Goal: Task Accomplishment & Management: Complete application form

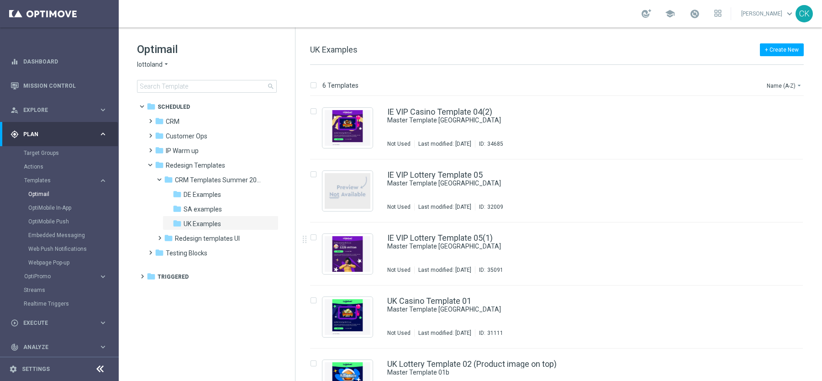
click at [690, 14] on span at bounding box center [695, 14] width 10 height 10
click at [507, 35] on div "+ Create New UK Examples 6 Templates Name (A-Z) arrow_drop_down Drag here to se…" at bounding box center [559, 204] width 527 height 354
click at [56, 237] on link "Embedded Messaging" at bounding box center [61, 235] width 67 height 7
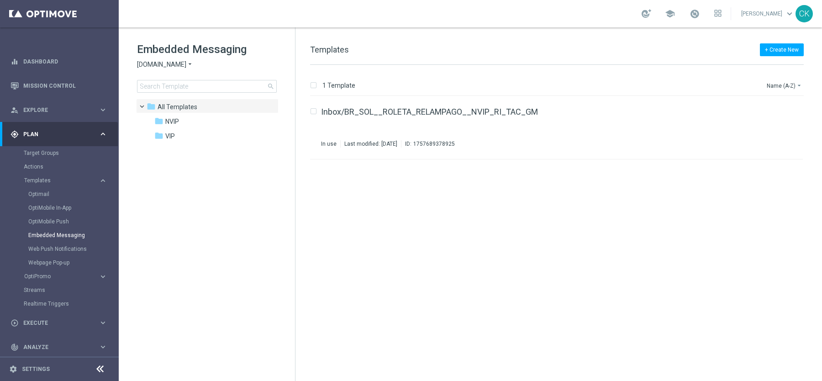
click at [193, 62] on icon "arrow_drop_down" at bounding box center [189, 64] width 7 height 9
click at [172, 97] on div "Lottoland" at bounding box center [171, 96] width 69 height 11
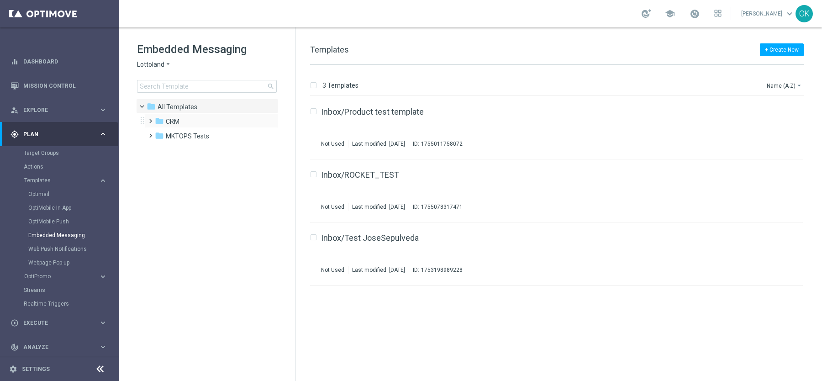
click at [149, 117] on span at bounding box center [149, 117] width 4 height 4
click at [159, 133] on span at bounding box center [158, 132] width 4 height 4
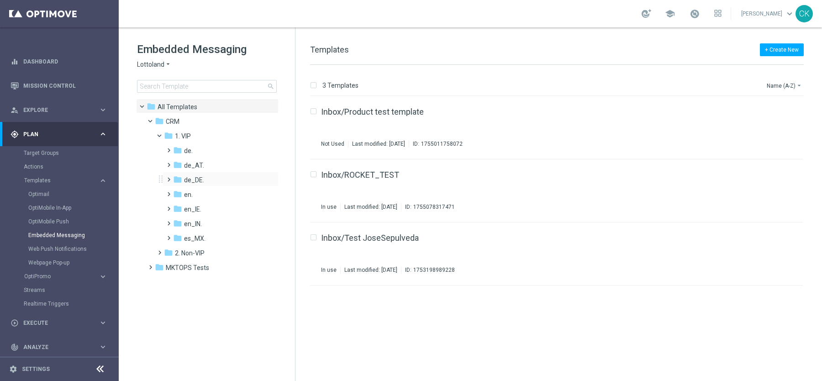
click at [169, 177] on span at bounding box center [167, 176] width 4 height 4
click at [211, 211] on span "TAC VIP de_DE" at bounding box center [214, 209] width 43 height 8
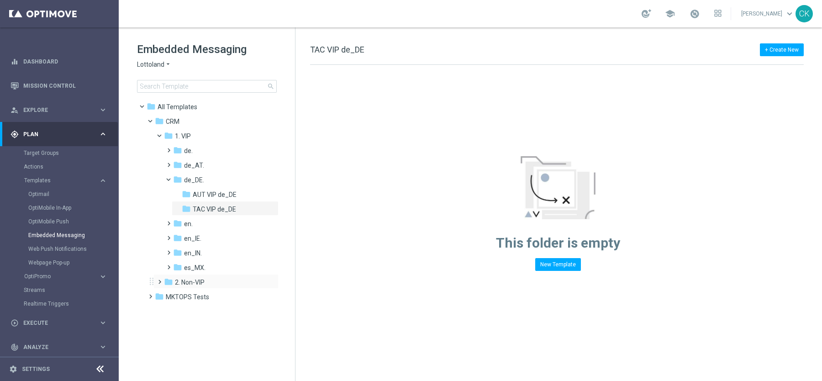
click at [159, 280] on span at bounding box center [158, 278] width 4 height 4
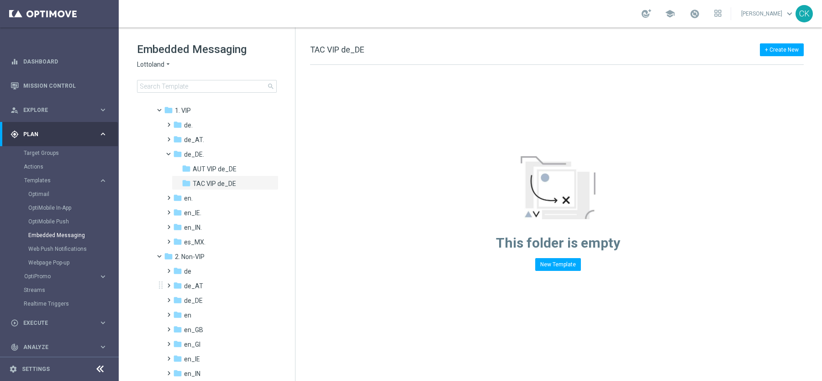
scroll to position [28, 0]
click at [169, 295] on span at bounding box center [167, 293] width 4 height 4
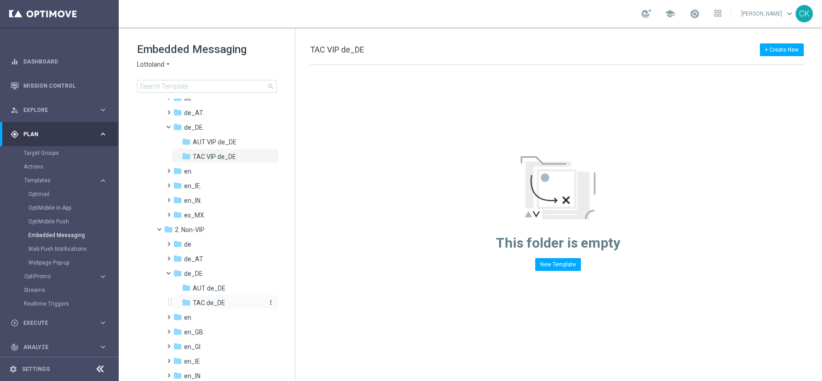
click at [209, 306] on span "TAC de_DE" at bounding box center [209, 303] width 32 height 8
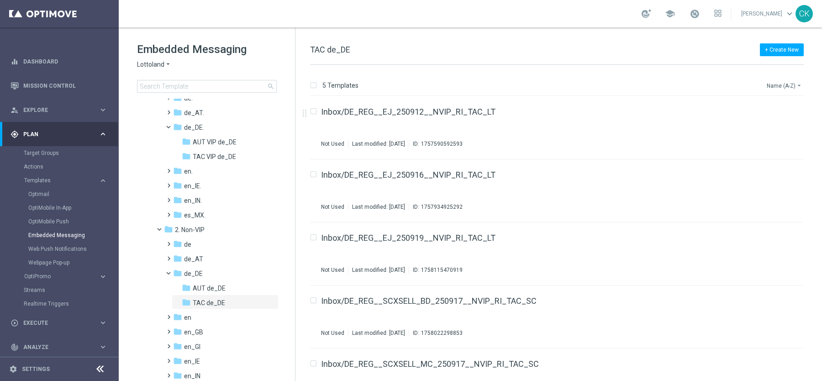
click at [793, 90] on button "Name (A-Z) arrow_drop_down" at bounding box center [785, 85] width 38 height 11
click at [763, 123] on span "Date Modified (Newest)" at bounding box center [768, 126] width 61 height 6
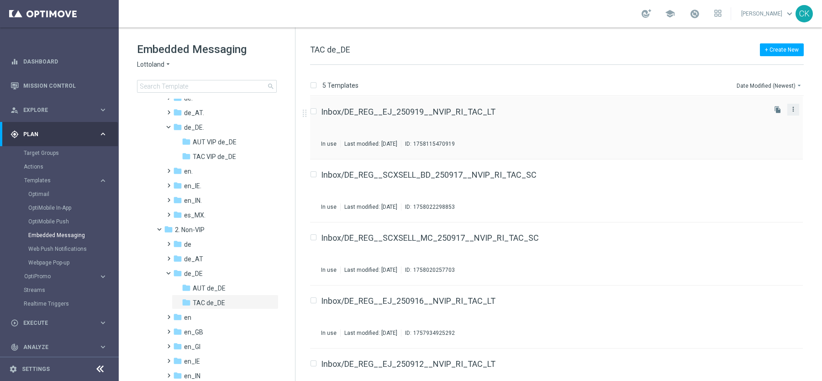
click at [791, 108] on icon "more_vert" at bounding box center [793, 109] width 7 height 7
click at [658, 143] on div "In use Last modified: [DATE] ID: 1758115470919" at bounding box center [543, 143] width 444 height 7
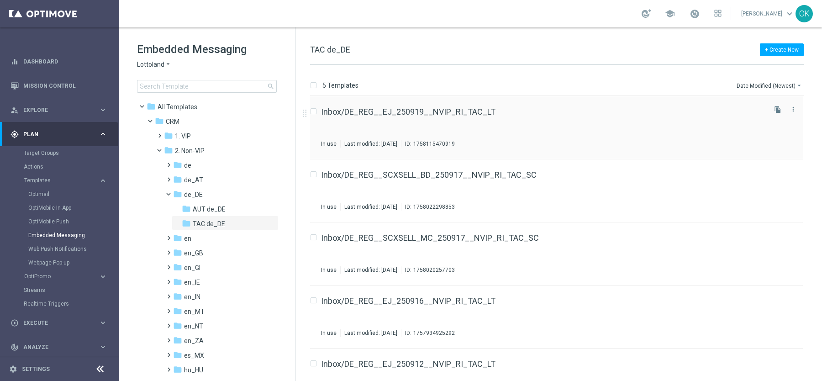
click at [319, 111] on label "Press SPACE to select this row." at bounding box center [320, 112] width 3 height 8
click at [314, 111] on input "Press SPACE to select this row." at bounding box center [313, 113] width 6 height 6
click at [313, 111] on input "Press SPACE to select this row." at bounding box center [313, 113] width 6 height 6
click at [795, 110] on icon "more_vert" at bounding box center [793, 109] width 7 height 7
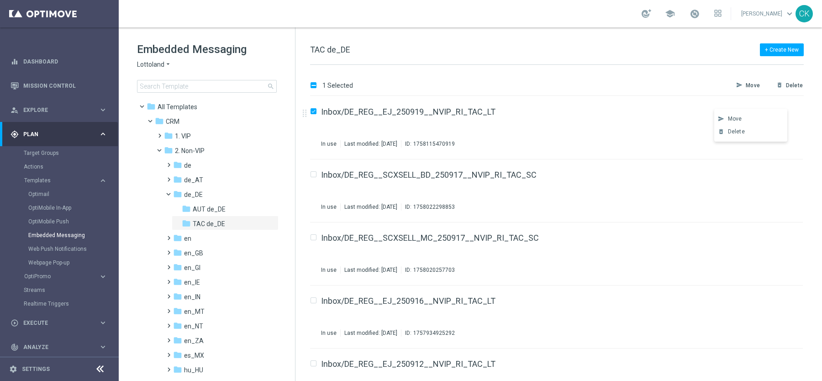
click at [677, 76] on div "1 Selected send Move delete_forever Delete Drag here to set row groups Drag her…" at bounding box center [559, 223] width 527 height 316
click at [313, 111] on input "Press SPACE to select this row." at bounding box center [313, 113] width 6 height 6
checkbox input "false"
click at [776, 108] on icon "file_copy" at bounding box center [777, 109] width 7 height 7
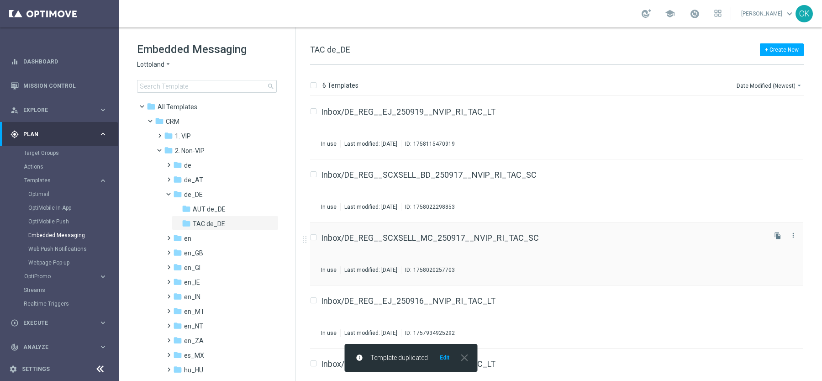
scroll to position [94, 0]
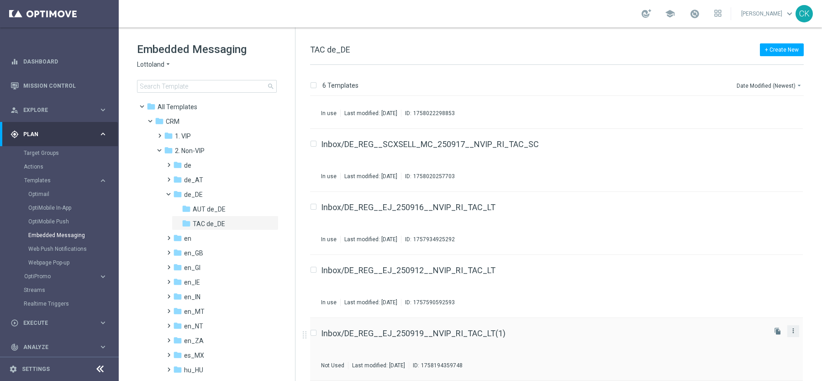
click at [790, 333] on icon "more_vert" at bounding box center [793, 330] width 7 height 7
click at [746, 341] on div "Move" at bounding box center [755, 340] width 55 height 6
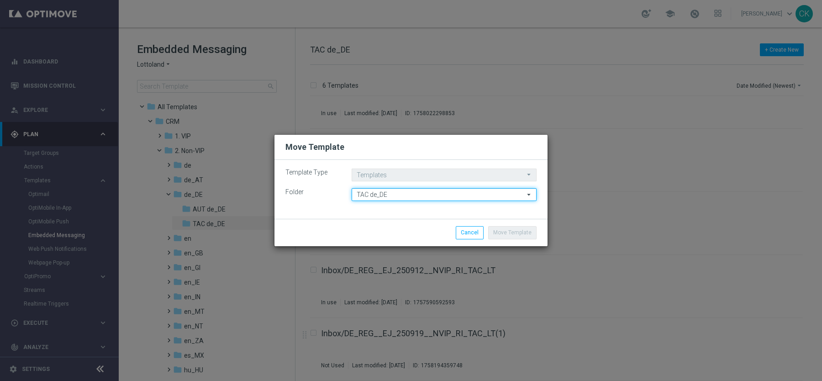
click at [432, 196] on input "TAC de_DE" at bounding box center [444, 194] width 185 height 13
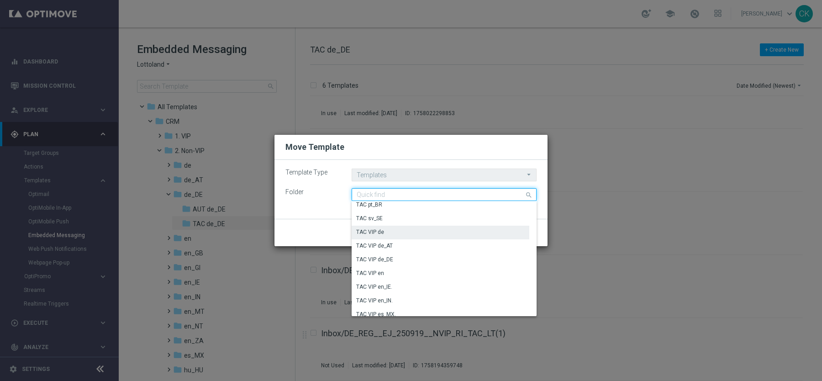
scroll to position [852, 0]
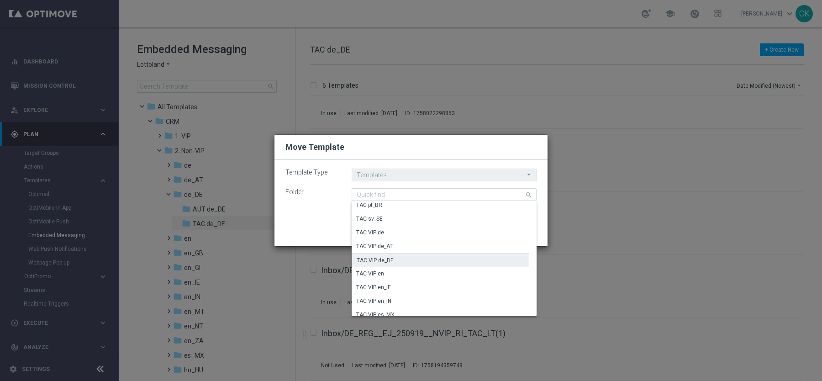
click at [402, 260] on div "TAC VIP de_DE" at bounding box center [441, 261] width 178 height 14
type input "TAC VIP de_DE"
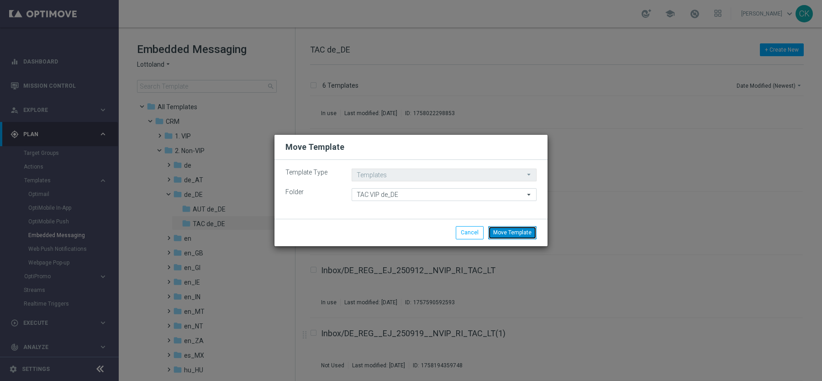
click at [514, 233] on button "Move Template" at bounding box center [512, 232] width 48 height 13
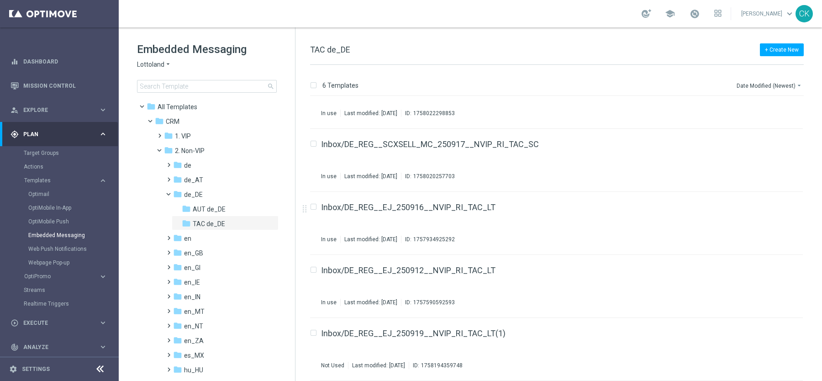
scroll to position [0, 0]
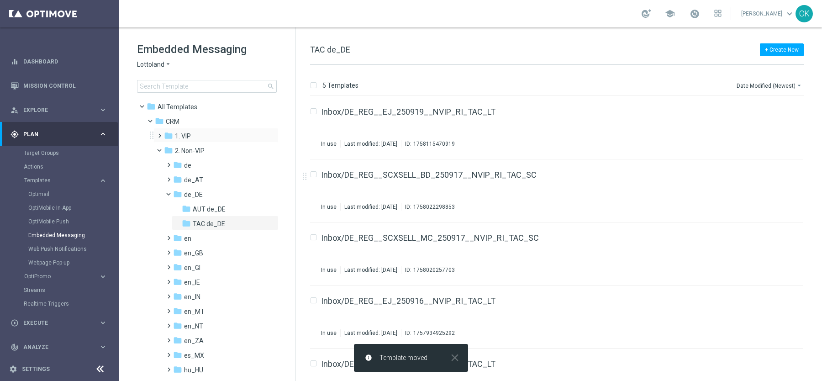
click at [157, 132] on span at bounding box center [158, 132] width 4 height 4
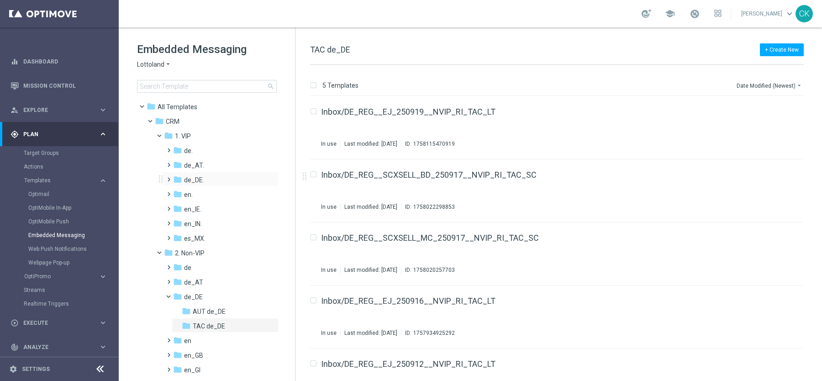
click at [169, 177] on span at bounding box center [167, 176] width 4 height 4
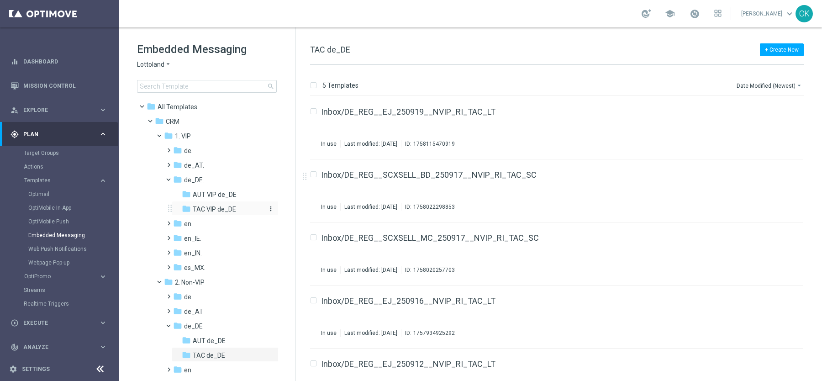
click at [194, 208] on span "TAC VIP de_DE" at bounding box center [214, 209] width 43 height 8
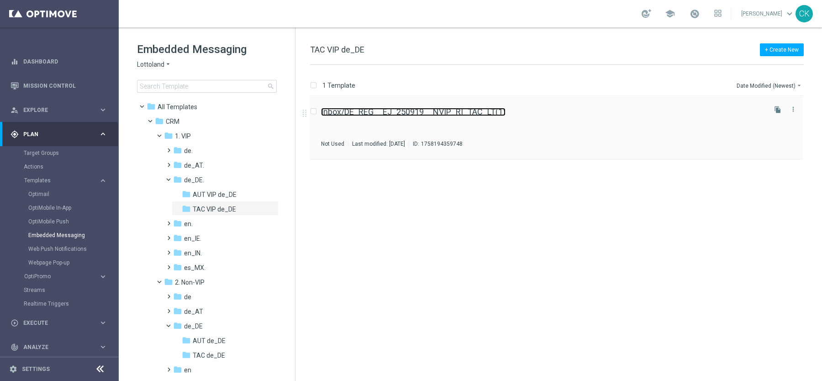
click at [433, 108] on link "Inbox/DE_REG__EJ_250919__NVIP_RI_TAC_LT(1)" at bounding box center [413, 112] width 185 height 8
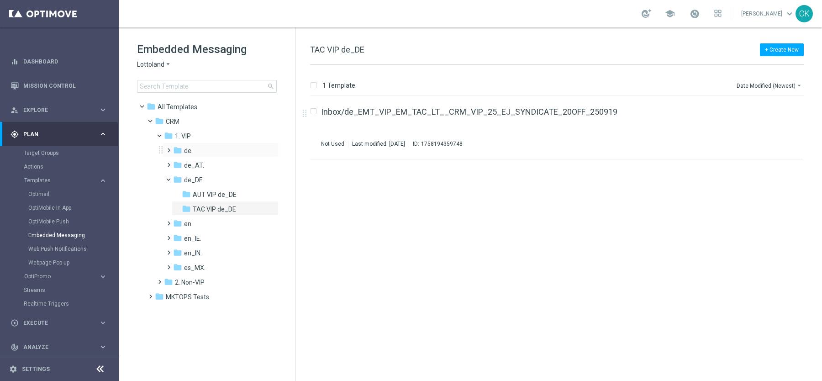
click at [169, 147] on span at bounding box center [167, 146] width 4 height 4
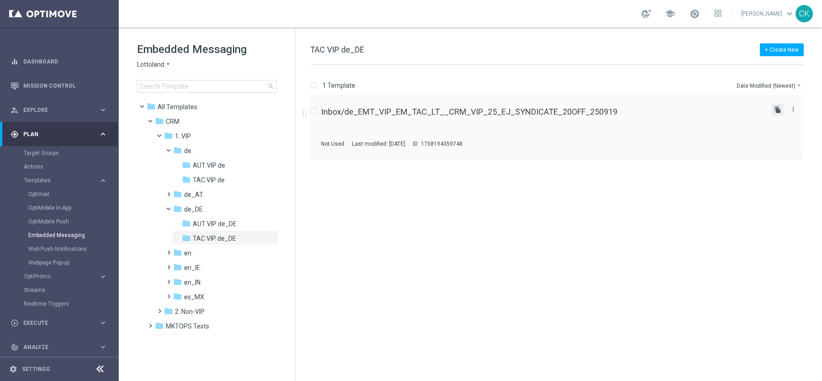
click at [780, 109] on icon "file_copy" at bounding box center [777, 109] width 7 height 7
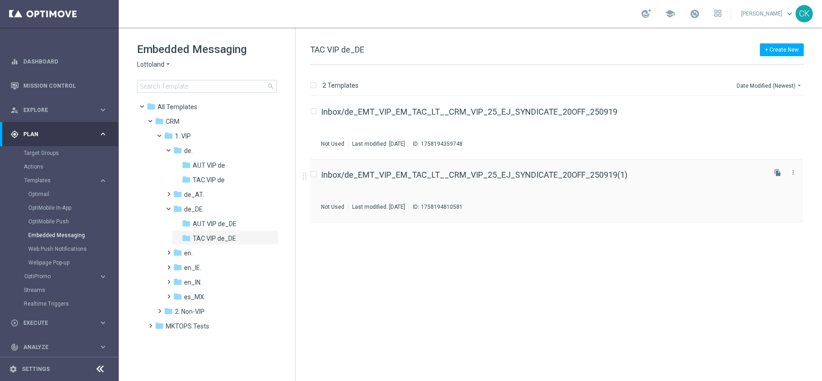
drag, startPoint x: 490, startPoint y: 190, endPoint x: 324, endPoint y: 182, distance: 166.5
click at [324, 182] on div "Inbox/de_EMT_VIP_EM_TAC_LT__CRM_VIP_25_EJ_SYNDICATE_20OFF_250919(1) Not Used La…" at bounding box center [543, 191] width 444 height 40
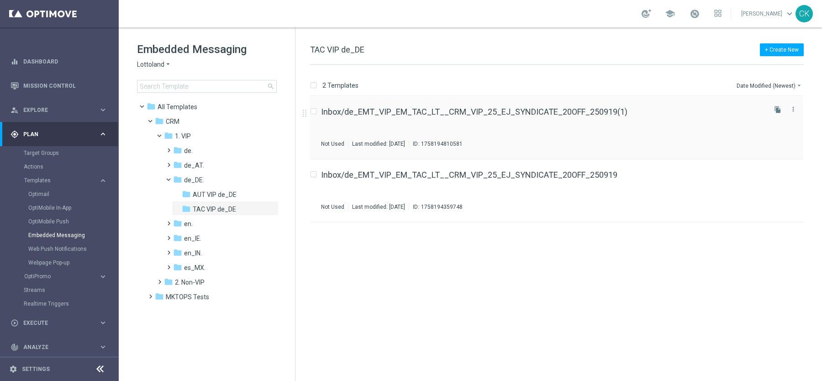
click at [316, 110] on div "Press SPACE to select this row." at bounding box center [315, 112] width 11 height 8
click at [314, 111] on input "Press SPACE to select this row." at bounding box center [313, 113] width 6 height 6
checkbox input "true"
click at [752, 83] on p "Move" at bounding box center [753, 85] width 14 height 7
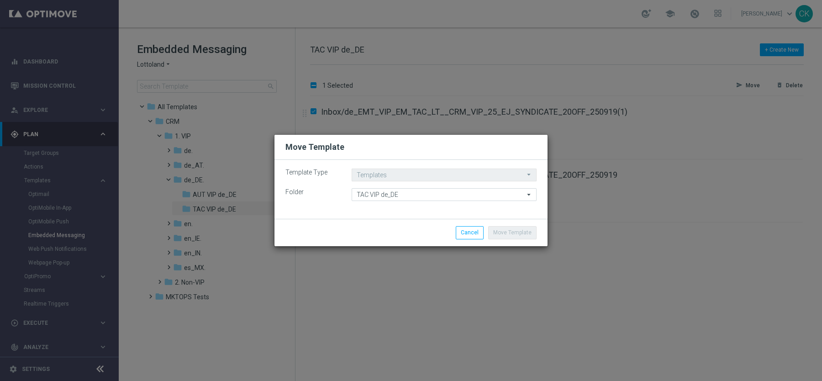
click at [528, 197] on icon "arrow_drop_down" at bounding box center [529, 195] width 9 height 12
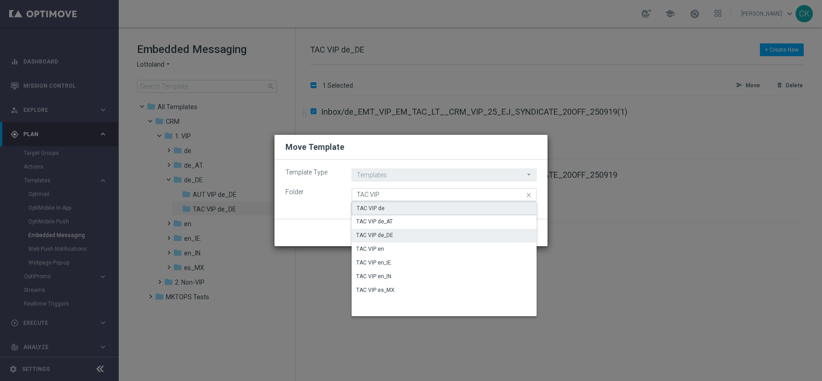
click at [388, 207] on div "TAC VIP de" at bounding box center [444, 208] width 185 height 14
type input "TAC VIP de"
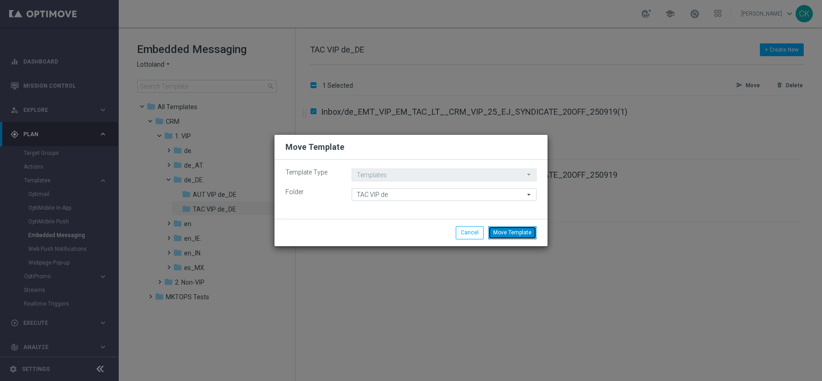
click at [516, 232] on button "Move Template" at bounding box center [512, 232] width 48 height 13
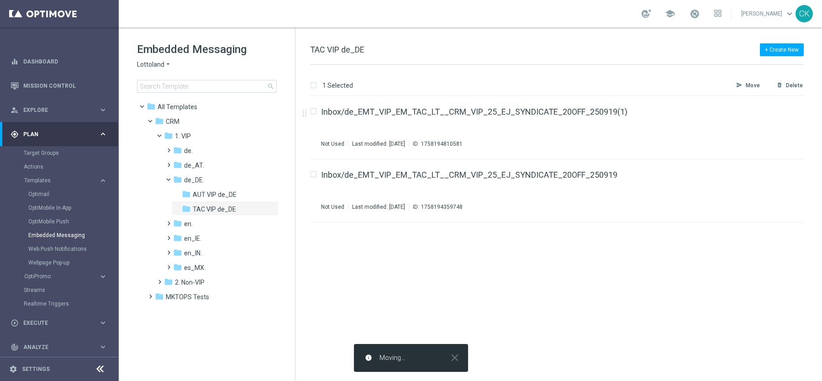
checkbox input "false"
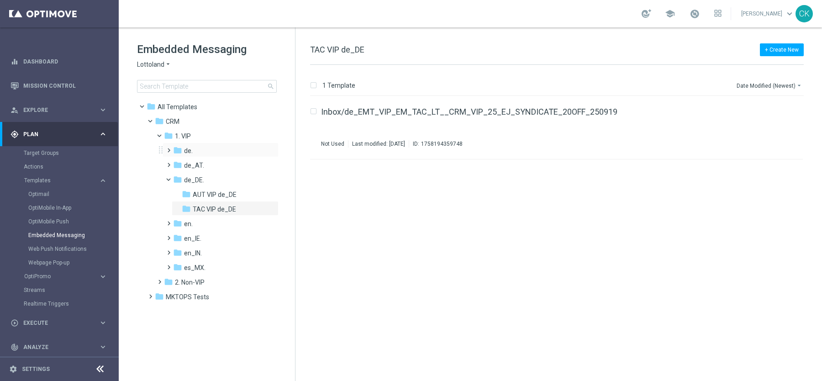
click at [169, 148] on span at bounding box center [167, 146] width 4 height 4
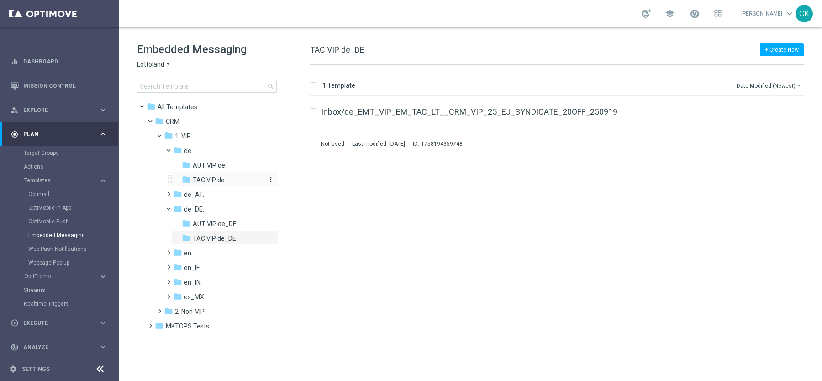
click at [210, 180] on span "TAC VIP de" at bounding box center [209, 180] width 32 height 8
click at [426, 106] on div "Inbox/de_EMT_VIP_EM_TAC_LT__CRM_VIP_25_EJ_SYNDICATE_20OFF_250919(1) Not Used La…" at bounding box center [556, 127] width 493 height 63
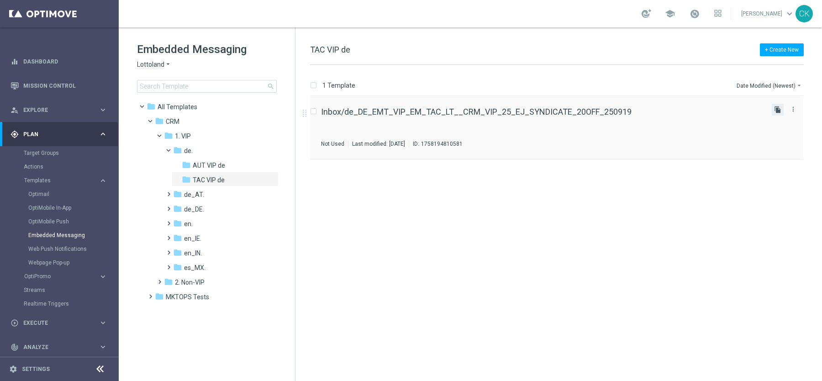
click at [781, 108] on icon "file_copy" at bounding box center [777, 109] width 7 height 7
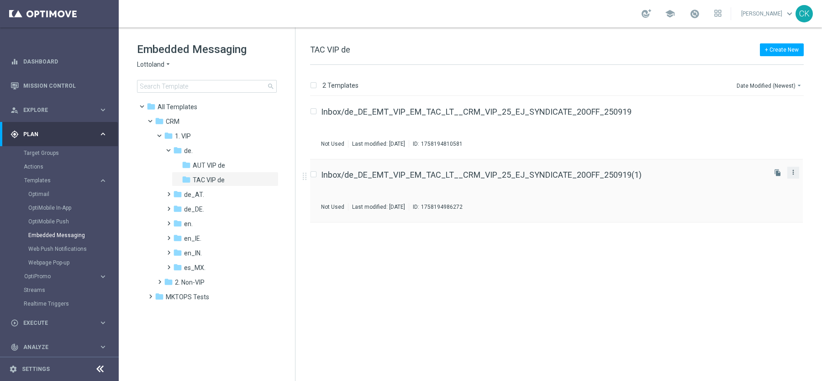
click at [793, 173] on icon "more_vert" at bounding box center [793, 172] width 7 height 7
click at [746, 181] on div "Move" at bounding box center [756, 182] width 55 height 6
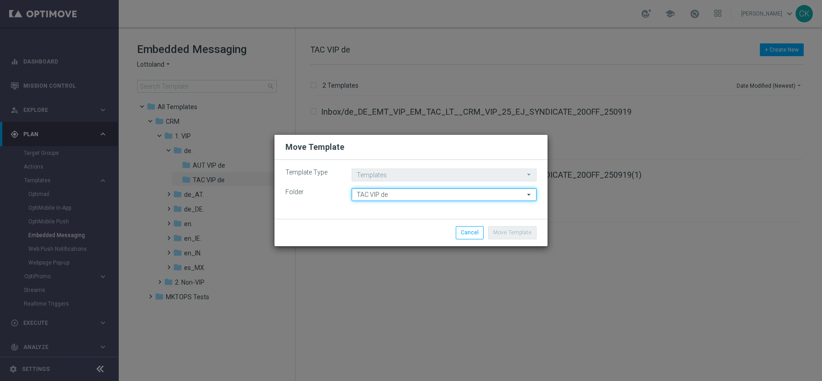
click at [408, 195] on input "TAC VIP de" at bounding box center [444, 194] width 185 height 13
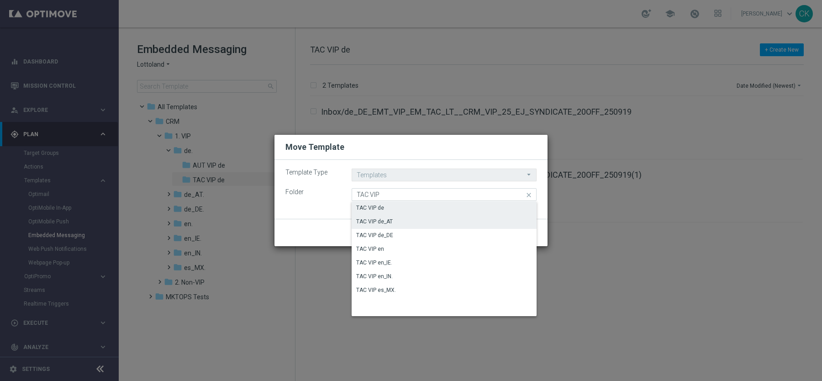
click at [401, 220] on div "TAC VIP de_AT" at bounding box center [444, 221] width 185 height 13
type input "TAC VIP de_AT"
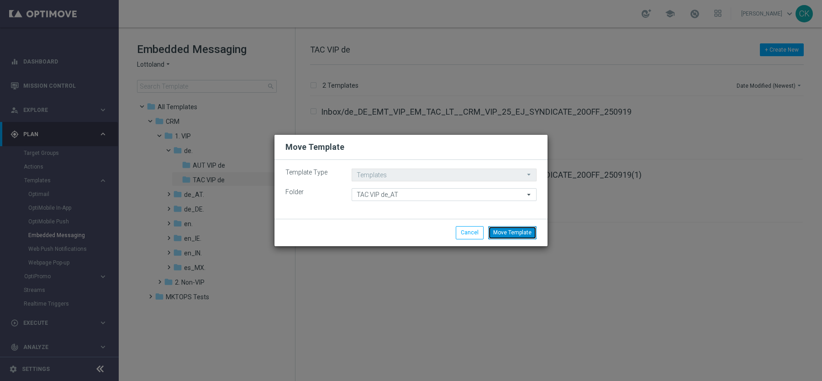
click at [517, 234] on button "Move Template" at bounding box center [512, 232] width 48 height 13
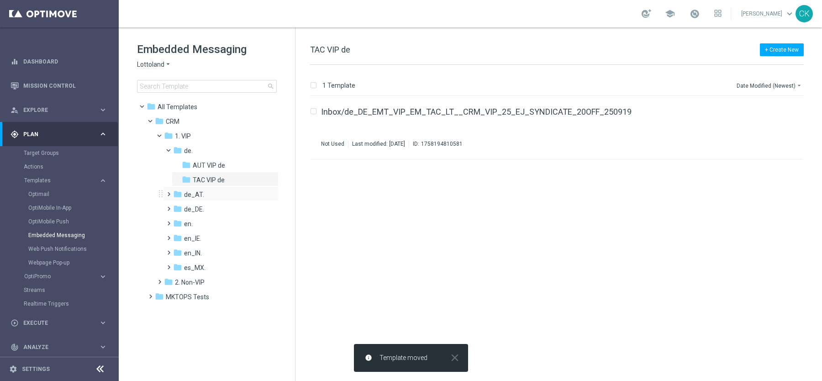
click at [165, 192] on span at bounding box center [167, 190] width 4 height 4
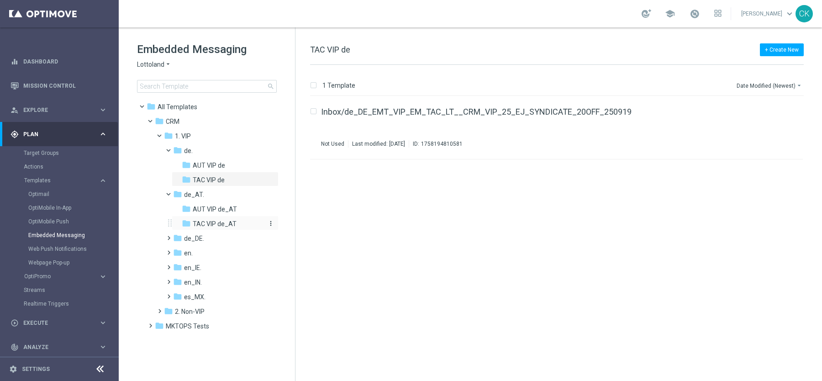
click at [201, 221] on span "TAC VIP de_AT" at bounding box center [215, 224] width 44 height 8
click at [478, 118] on div "Inbox/de_DE_EMT_VIP_EM_TAC_LT__CRM_VIP_25_EJ_SYNDICATE_20OFF_250919(1) Not Used…" at bounding box center [543, 128] width 444 height 40
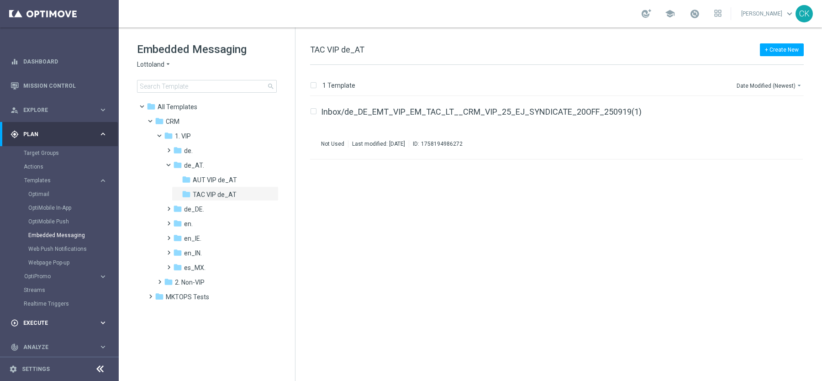
click at [101, 319] on icon "keyboard_arrow_right" at bounding box center [103, 322] width 9 height 9
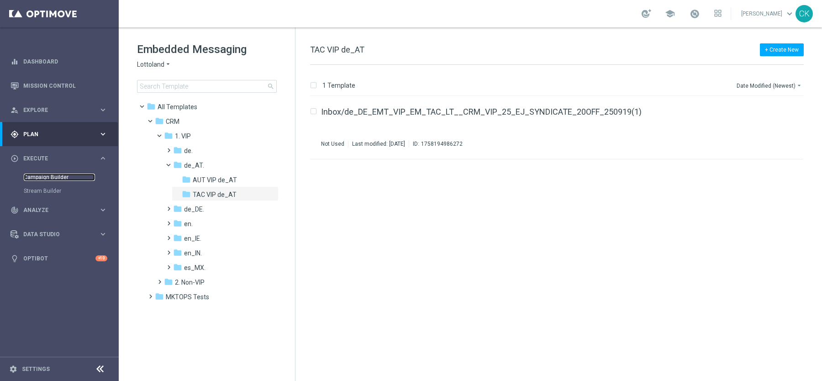
click at [48, 175] on link "Campaign Builder" at bounding box center [59, 177] width 71 height 7
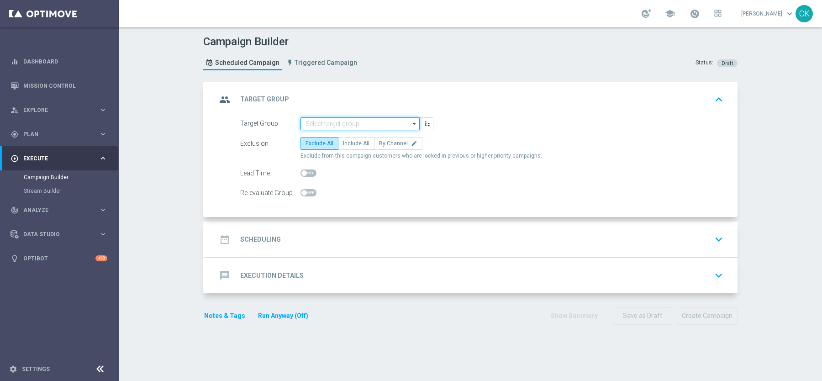
click at [357, 117] on input at bounding box center [360, 123] width 119 height 13
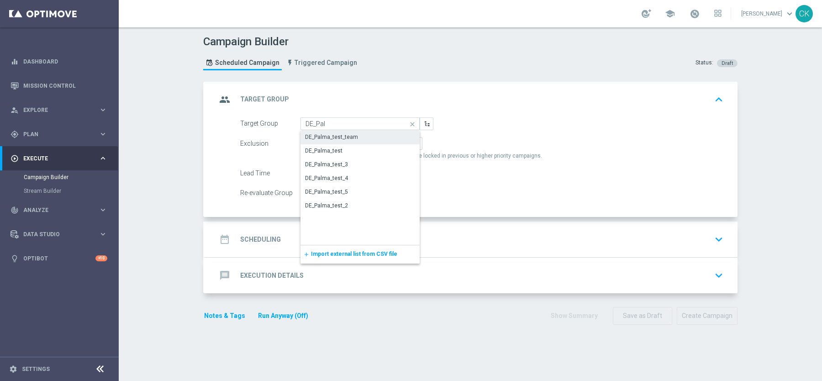
click at [361, 137] on div "DE_Palma_test_team" at bounding box center [360, 137] width 119 height 13
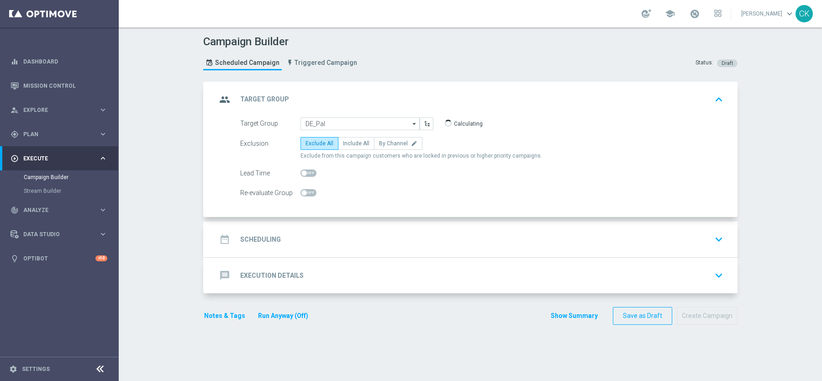
type input "DE_Palma_test_team"
click at [262, 233] on div "date_range Scheduling" at bounding box center [249, 239] width 64 height 16
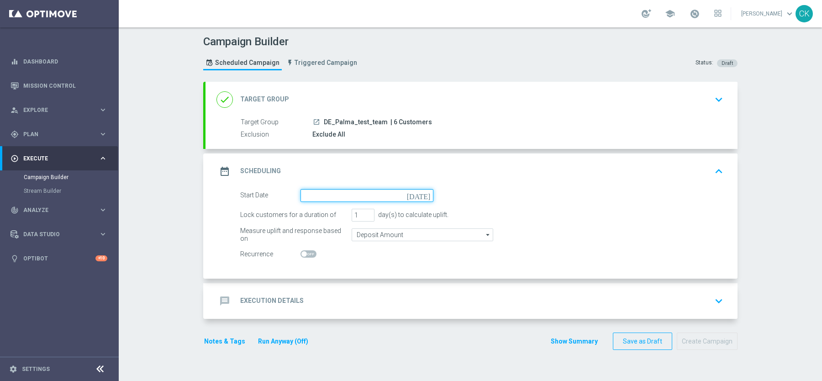
click at [345, 192] on input at bounding box center [367, 195] width 133 height 13
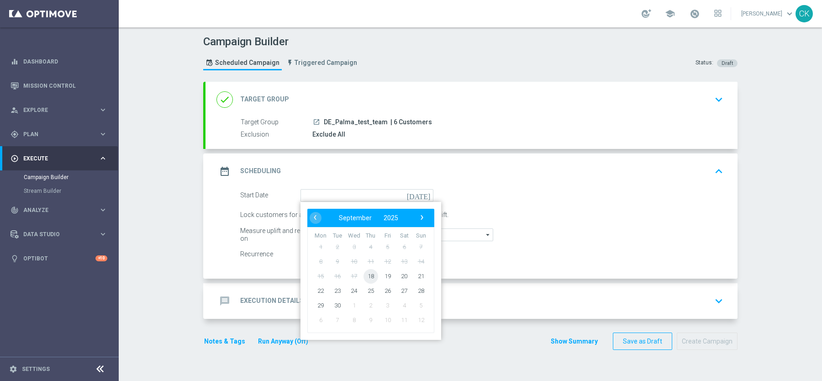
click at [370, 271] on span "18" at bounding box center [371, 276] width 15 height 15
type input "[DATE]"
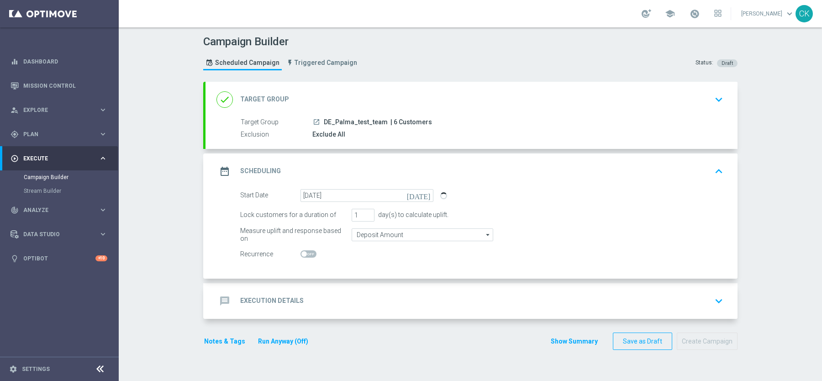
click at [266, 297] on h2 "Execution Details" at bounding box center [271, 300] width 63 height 9
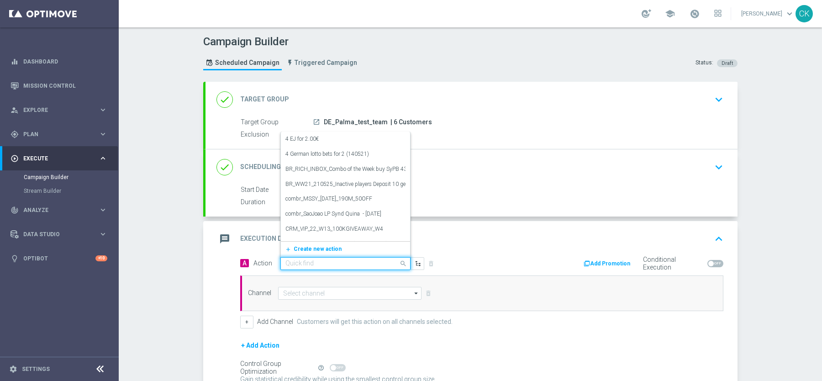
click at [309, 260] on input "text" at bounding box center [336, 264] width 102 height 8
paste input "3 EuroJackpot Exklusiv with 20% off"
type input "3 EuroJackpot Exklusiv with 20% off"
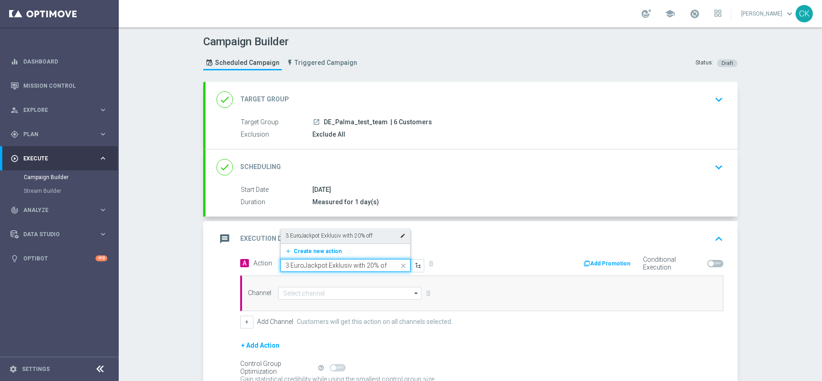
click at [348, 233] on label "3 EuroJackpot Exklusiv with 20% off" at bounding box center [328, 236] width 87 height 8
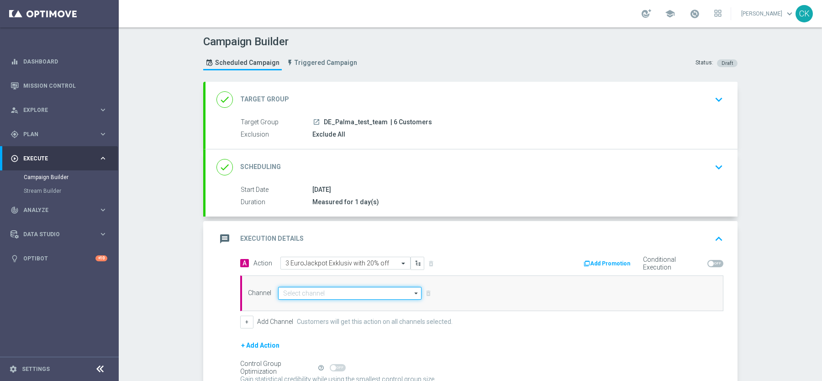
click at [308, 295] on input at bounding box center [349, 293] width 143 height 13
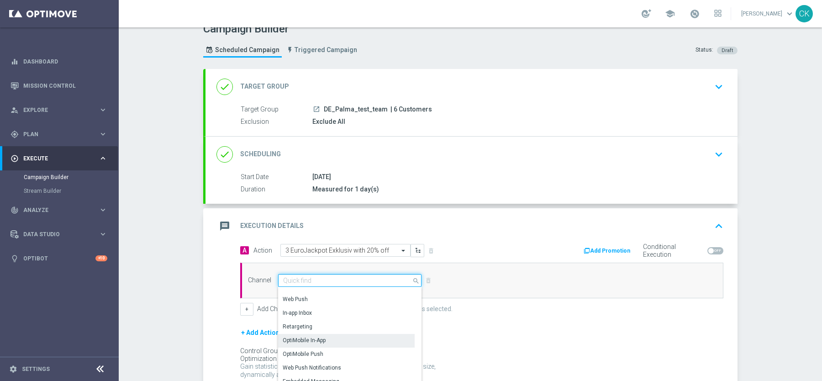
scroll to position [88, 0]
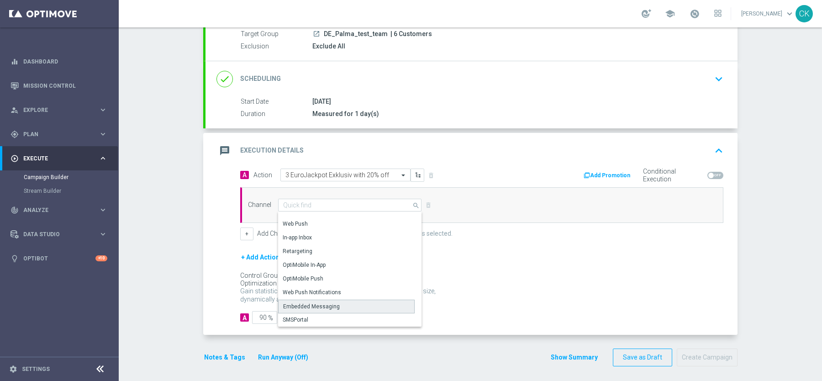
click at [322, 302] on div "Embedded Messaging" at bounding box center [311, 306] width 57 height 8
type input "Embedded Messaging"
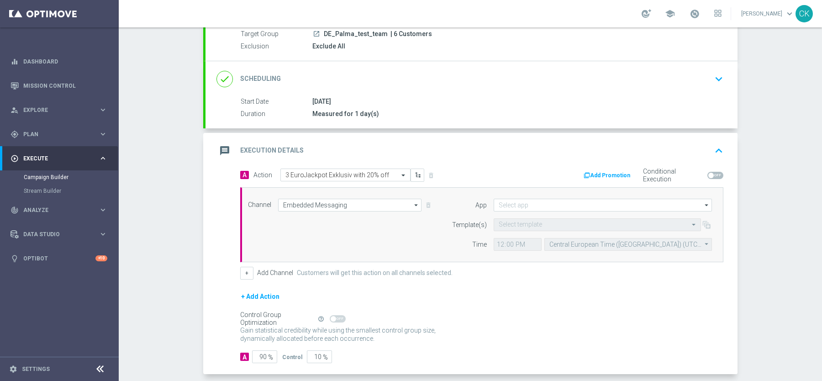
click at [529, 218] on div "Select template" at bounding box center [597, 224] width 207 height 13
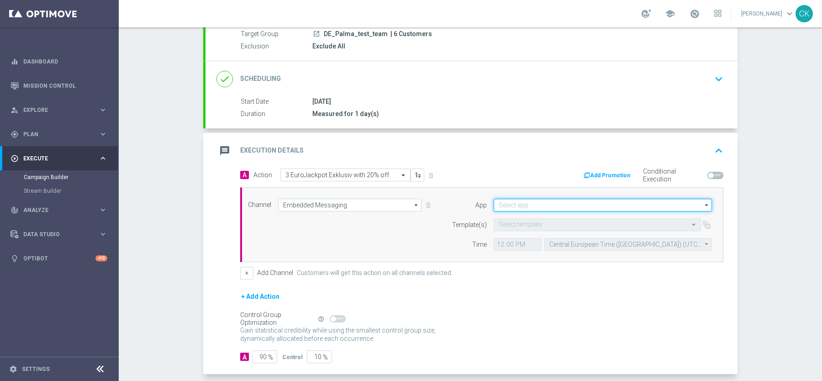
click at [518, 201] on input at bounding box center [603, 205] width 218 height 13
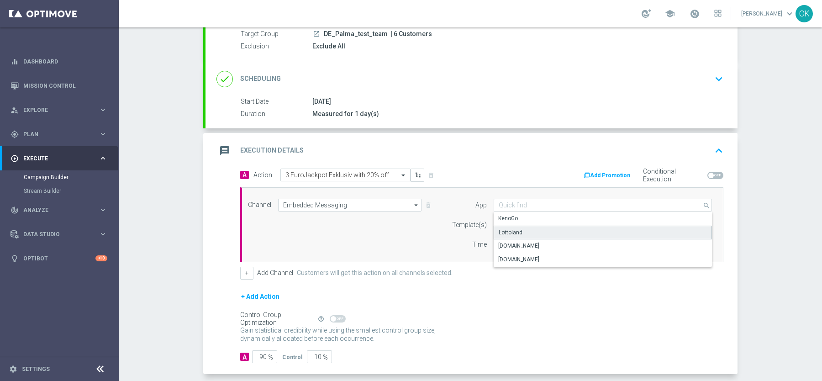
click at [518, 228] on div "Lottoland" at bounding box center [511, 232] width 24 height 8
type input "Lottoland"
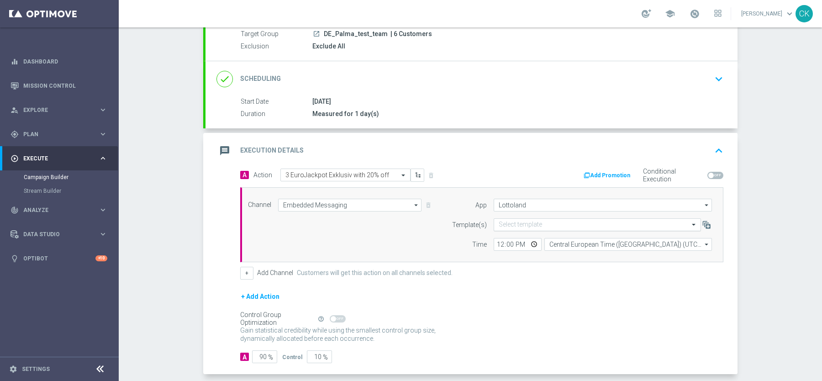
click at [515, 223] on input "text" at bounding box center [588, 225] width 179 height 8
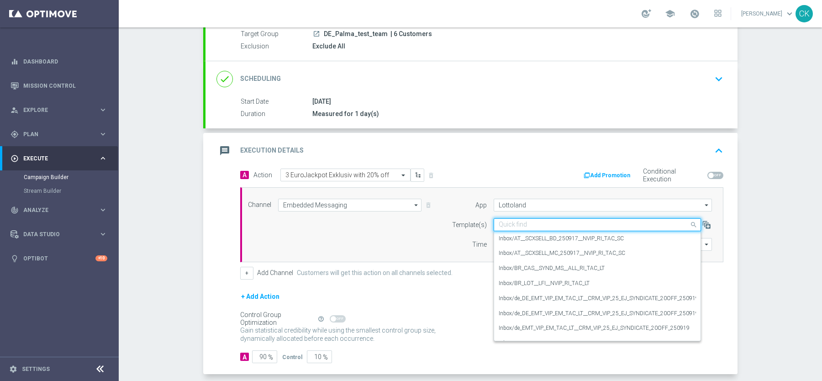
paste input "de_EMT_VIP_EM_TAC_LT__CRM_VIP_25_EJ_SYNDICATE_20OFF_250919"
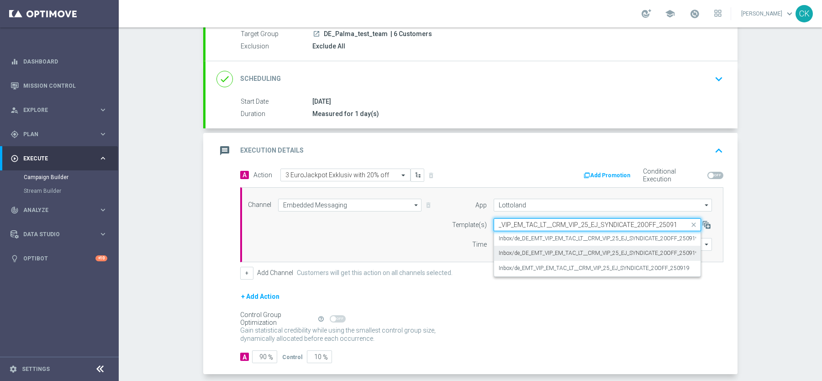
click at [534, 246] on div "Inbox/de_DE_EMT_VIP_EM_TAC_LT__CRM_VIP_25_EJ_SYNDICATE_20OFF_250919(1)" at bounding box center [597, 253] width 197 height 15
type input "de_EMT_VIP_EM_TAC_LT__CRM_VIP_25_EJ_SYNDICATE_20OFF_250919"
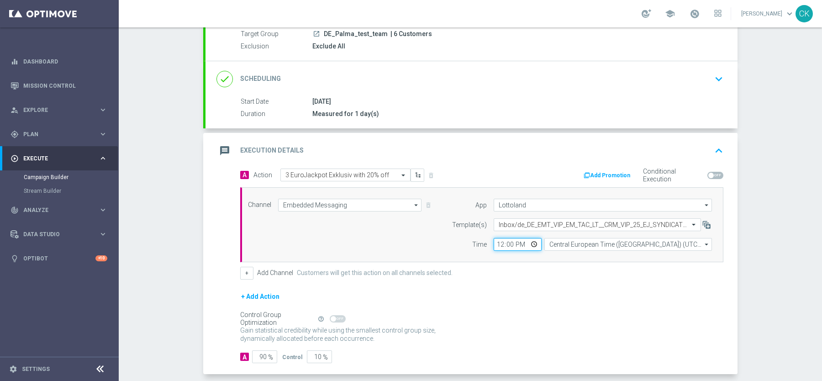
click at [501, 240] on input "12:00" at bounding box center [518, 244] width 48 height 13
type input "13:35"
click at [574, 258] on div "Channel Embedded Messaging Embedded Messaging arrow_drop_down Drag here to set …" at bounding box center [481, 224] width 483 height 75
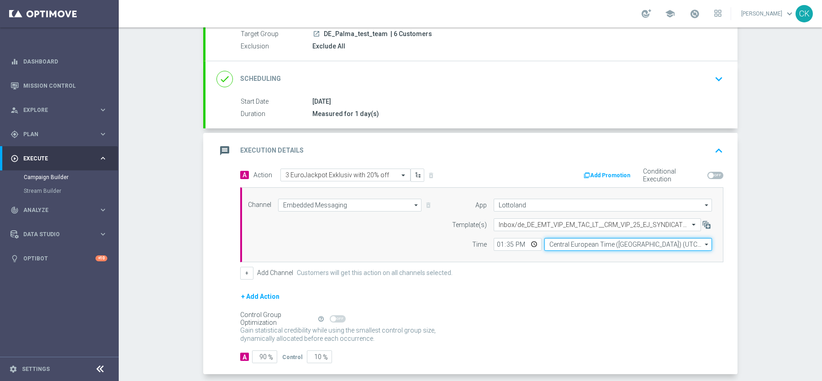
click at [603, 244] on input "Central European Time ([GEOGRAPHIC_DATA]) (UTC +02:00)" at bounding box center [628, 244] width 168 height 13
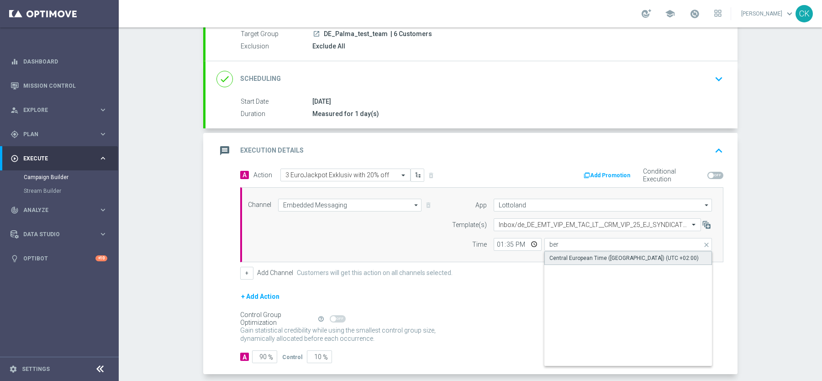
click at [595, 251] on div "Central European Time ([GEOGRAPHIC_DATA]) (UTC +02:00)" at bounding box center [628, 258] width 168 height 14
type input "Central European Time ([GEOGRAPHIC_DATA]) (UTC +02:00)"
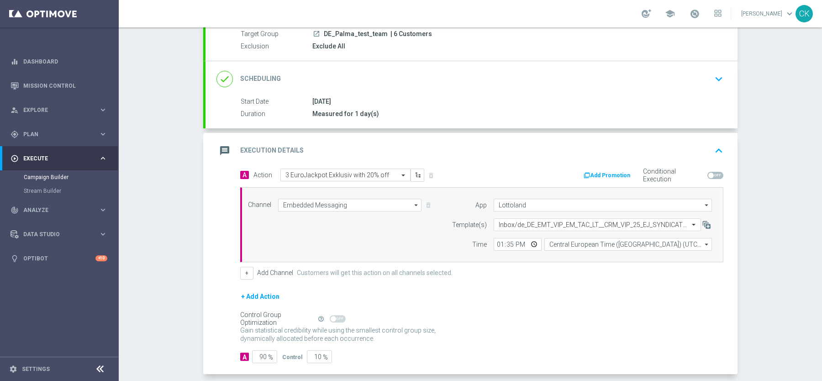
scroll to position [128, 0]
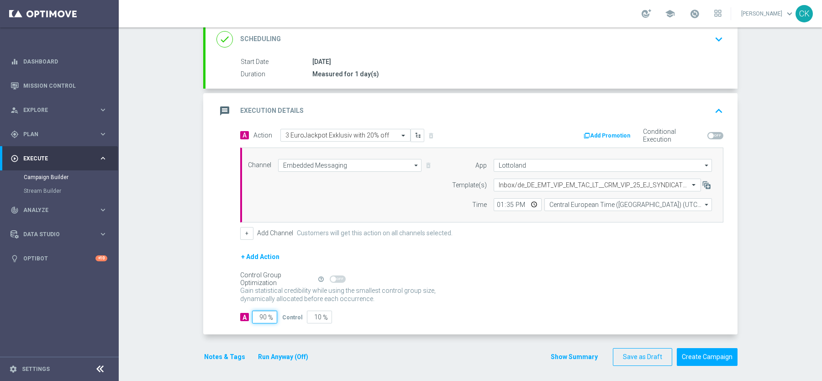
click at [263, 313] on input "90" at bounding box center [264, 317] width 25 height 13
type input "0"
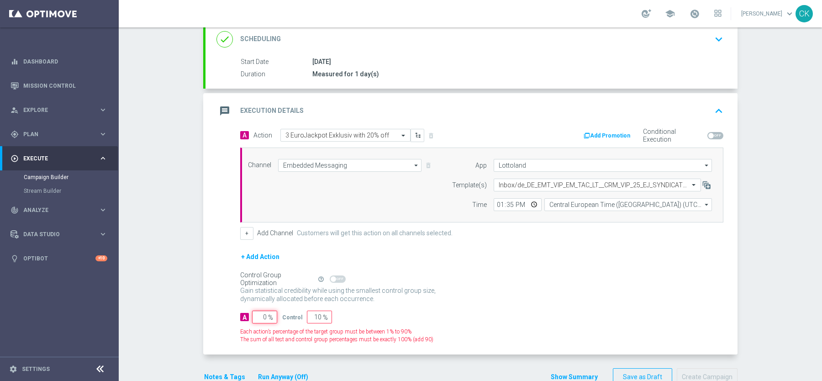
type input "100"
type input "0"
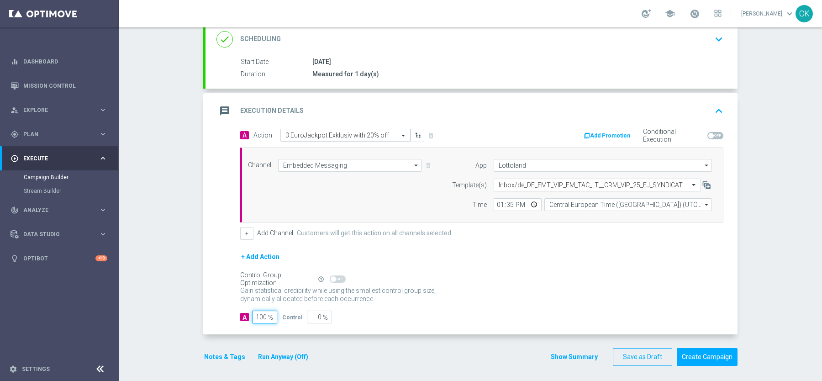
type input "100"
click at [362, 322] on div "A Action Select action 3 EuroJackpot Exklusiv with 20% off delete_forever Add P…" at bounding box center [472, 232] width 532 height 206
click at [218, 354] on button "Notes & Tags" at bounding box center [224, 356] width 43 height 11
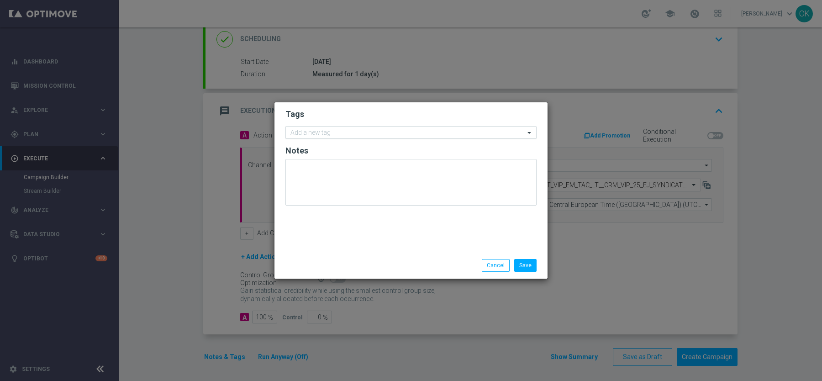
click at [326, 132] on input "text" at bounding box center [408, 133] width 234 height 8
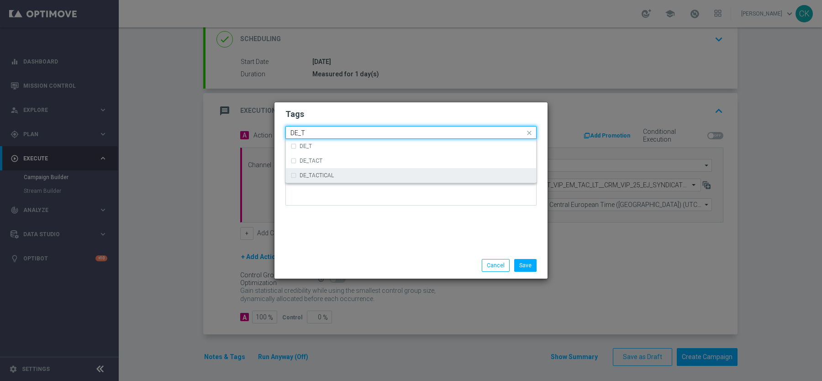
click at [334, 172] on div "DE_TACTICAL" at bounding box center [411, 175] width 241 height 15
type input "DE_T"
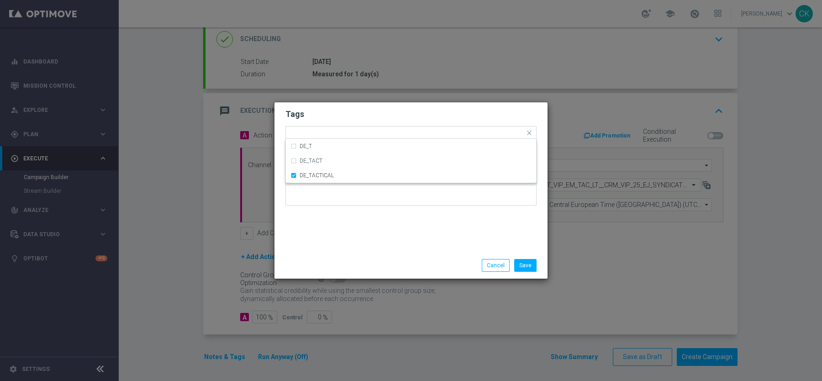
click at [412, 238] on div "Tags Quick find × DE_TACTICAL DE_T DE_TACT DE_TACTICAL Notes" at bounding box center [411, 177] width 273 height 150
click at [526, 268] on button "Save" at bounding box center [525, 265] width 22 height 13
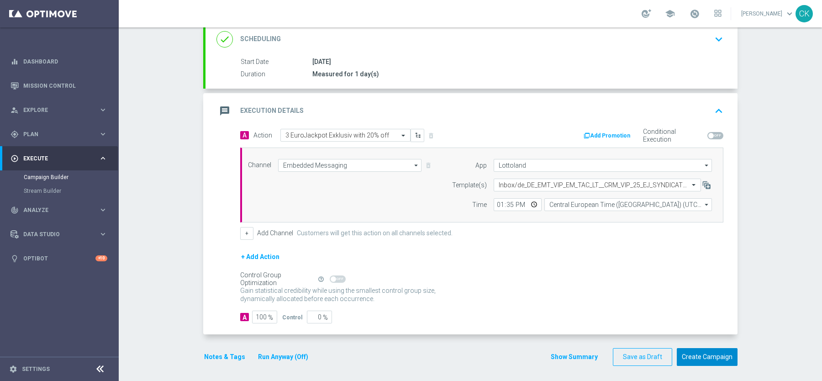
click at [709, 356] on button "Create Campaign" at bounding box center [707, 357] width 61 height 18
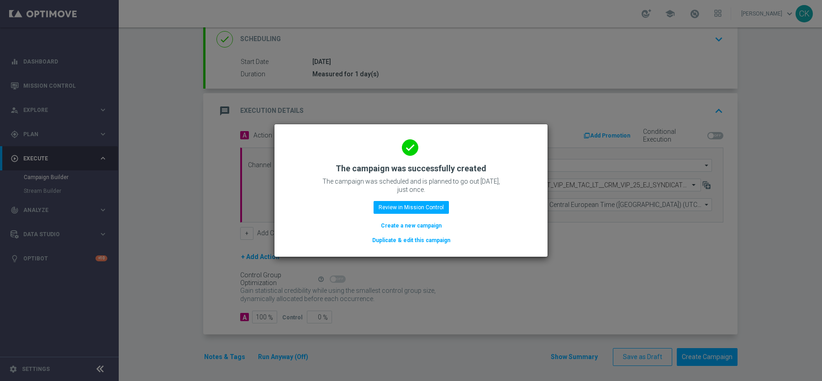
click at [408, 223] on button "Create a new campaign" at bounding box center [411, 226] width 63 height 10
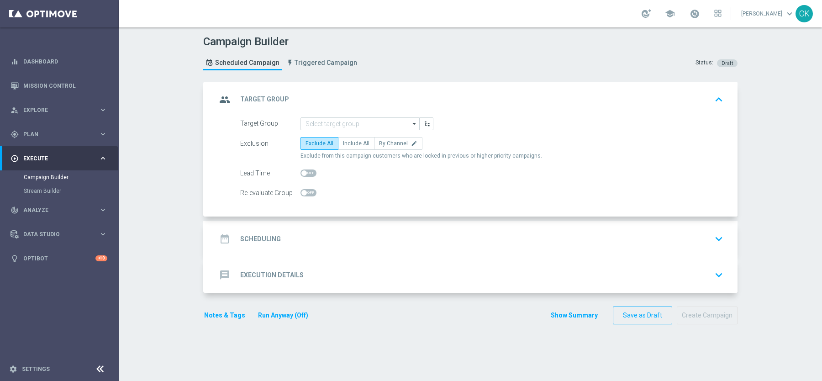
scroll to position [0, 0]
click at [34, 132] on span "Plan" at bounding box center [60, 134] width 75 height 5
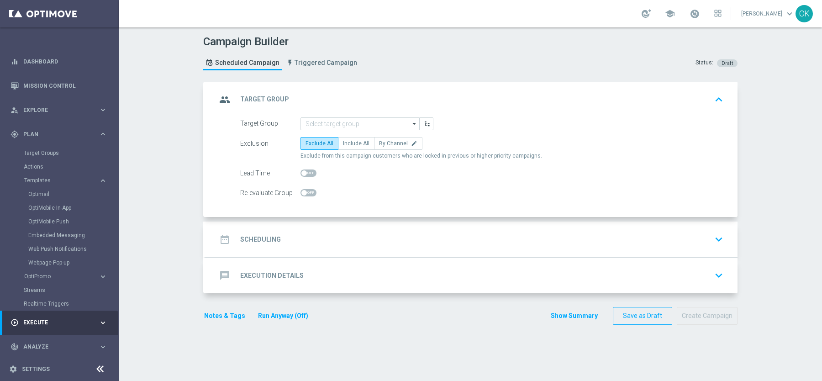
click at [52, 229] on div "Embedded Messaging" at bounding box center [73, 235] width 90 height 14
click at [50, 236] on link "Embedded Messaging" at bounding box center [61, 235] width 67 height 7
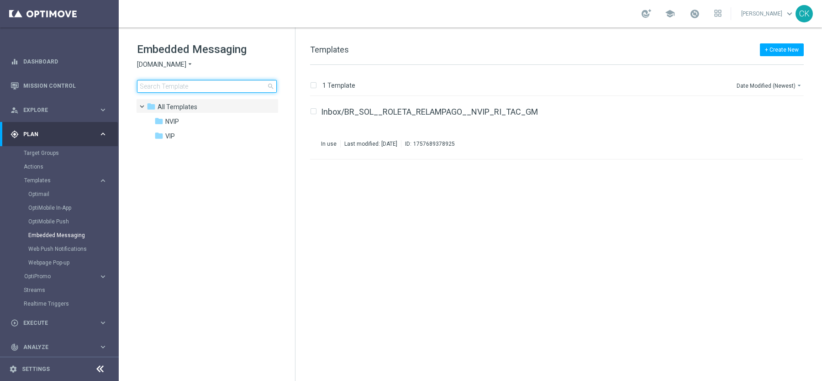
click at [203, 87] on input at bounding box center [207, 86] width 140 height 13
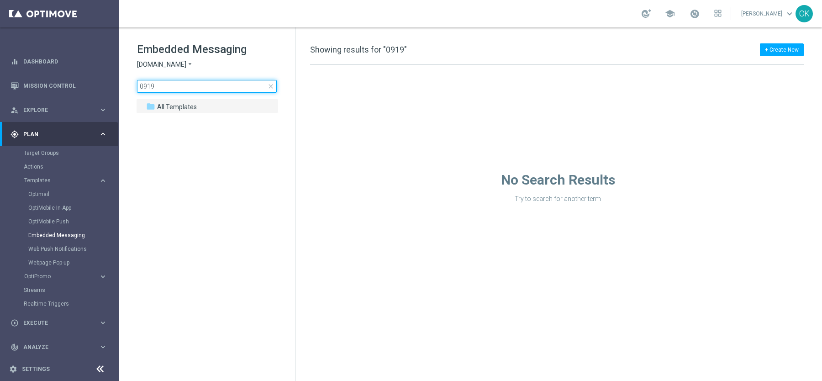
type input "0919"
click at [185, 65] on span "[DOMAIN_NAME]" at bounding box center [161, 64] width 49 height 9
click at [180, 95] on div "Lottoland" at bounding box center [171, 96] width 69 height 11
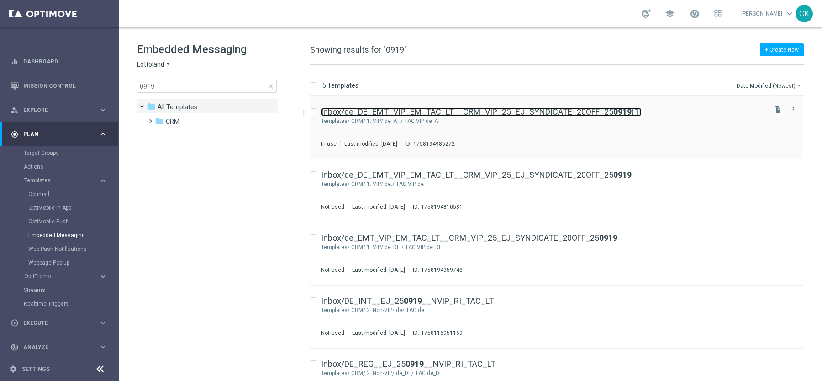
click at [405, 113] on link "Inbox/de_DE_EMT_VIP_EM_TAC_LT__CRM_VIP_25_EJ_SYNDICATE_20OFF_25 0919 (1)" at bounding box center [481, 112] width 321 height 8
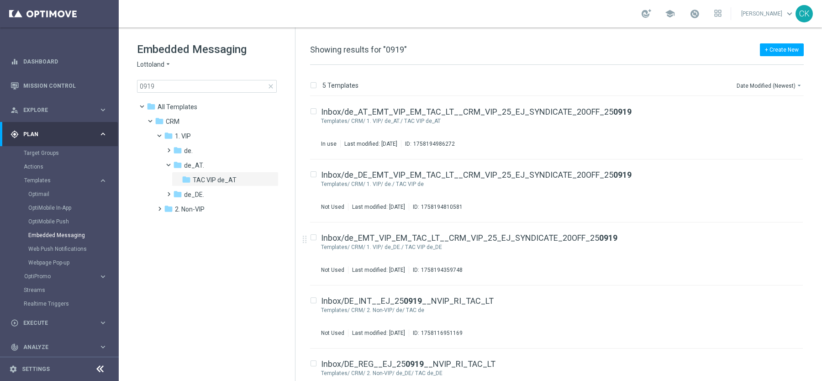
click at [268, 85] on span "close" at bounding box center [270, 86] width 7 height 7
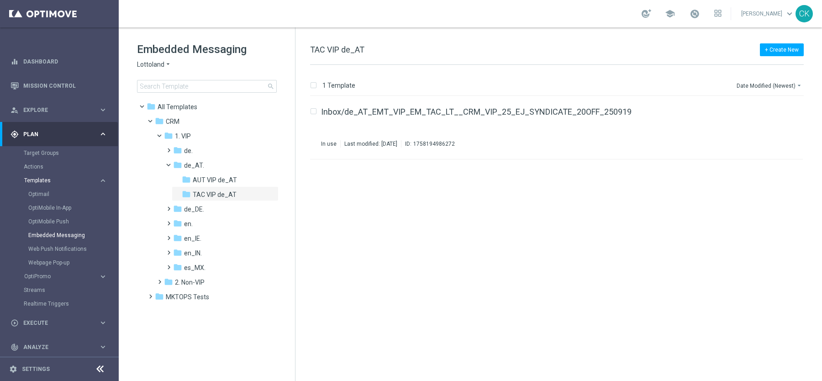
click at [46, 178] on span "Templates" at bounding box center [56, 180] width 65 height 5
click at [45, 179] on span "Templates" at bounding box center [56, 180] width 65 height 5
click at [46, 195] on link "Optimail" at bounding box center [61, 193] width 67 height 7
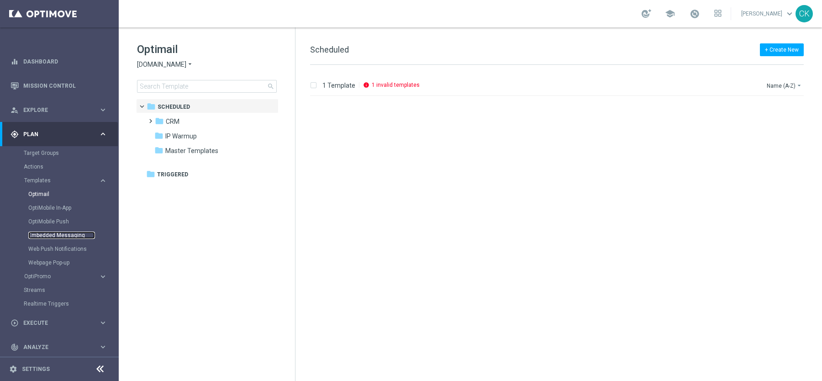
click at [51, 234] on link "Embedded Messaging" at bounding box center [61, 235] width 67 height 7
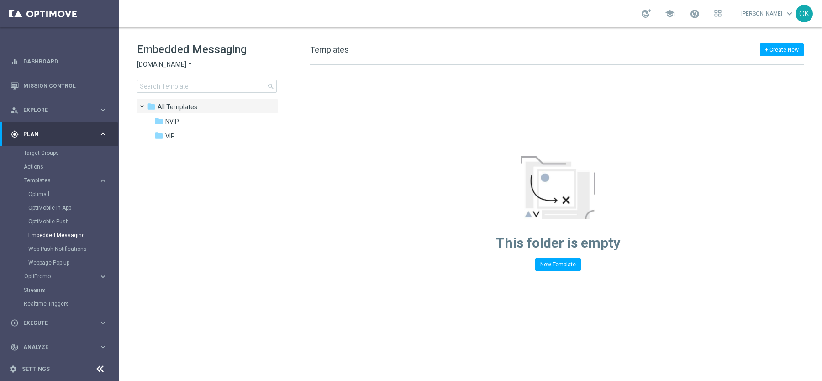
click at [193, 65] on icon "arrow_drop_down" at bounding box center [189, 64] width 7 height 9
click at [175, 98] on div "Lottoland" at bounding box center [171, 96] width 69 height 11
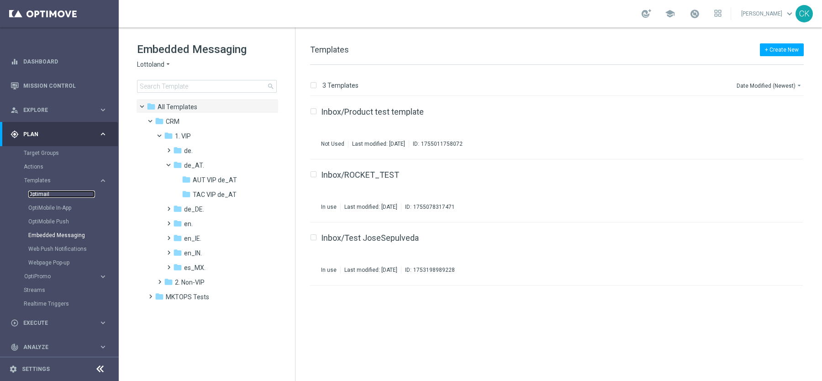
click at [37, 191] on link "Optimail" at bounding box center [61, 193] width 67 height 7
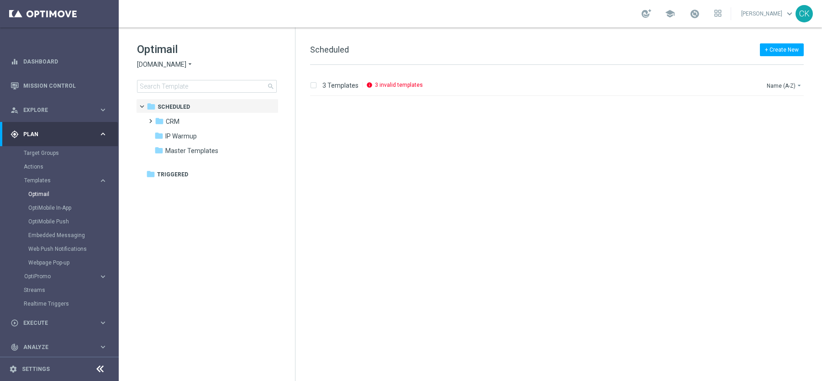
click at [191, 63] on icon "arrow_drop_down" at bounding box center [189, 64] width 7 height 9
click at [168, 76] on div "lottoland" at bounding box center [171, 74] width 69 height 11
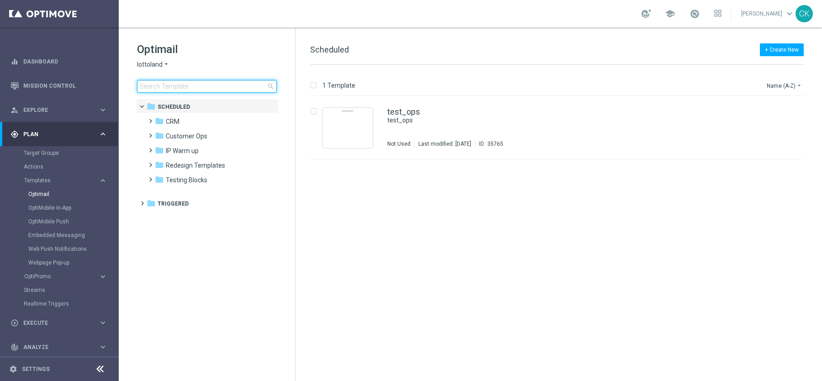
click at [194, 88] on input at bounding box center [207, 86] width 140 height 13
type input "test"
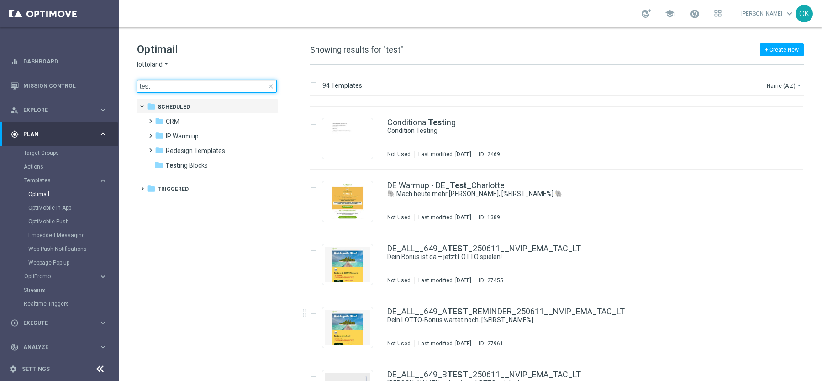
scroll to position [435, 0]
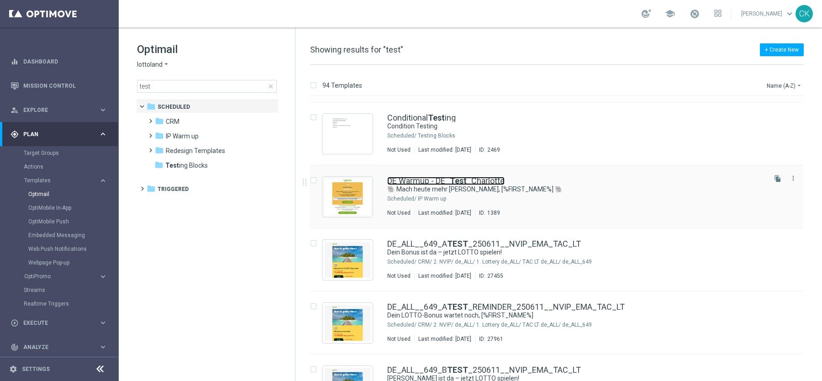
click at [438, 180] on link "DE Warmup - DE_ Test _Charlotte" at bounding box center [445, 181] width 117 height 8
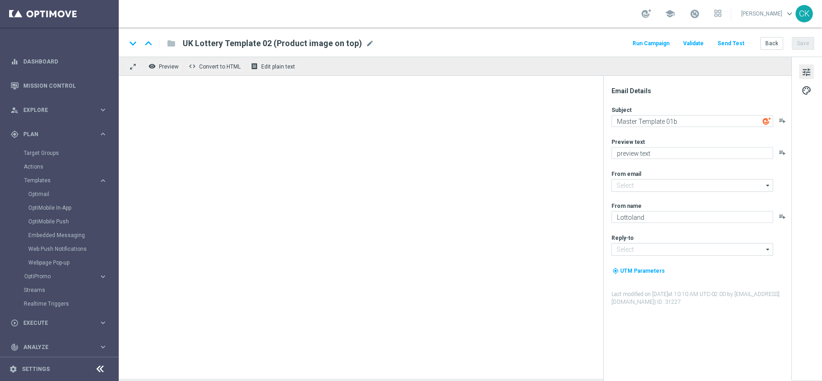
type input "[EMAIL_ADDRESS][DOMAIN_NAME]"
type textarea "🐘 Mach heute mehr [PERSON_NAME], [%FIRST_NAME%] 🐘"
type textarea "Der doppelte EuroJackpot GRATIS."
type input "[EMAIL_ADDRESS][DOMAIN_NAME]"
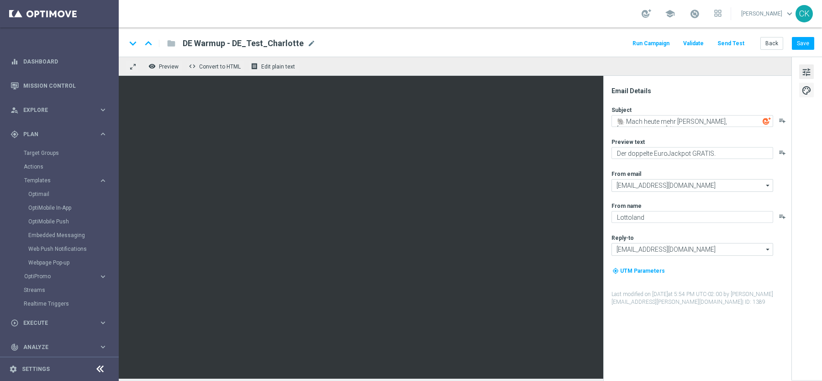
click at [804, 89] on span "palette" at bounding box center [807, 91] width 10 height 12
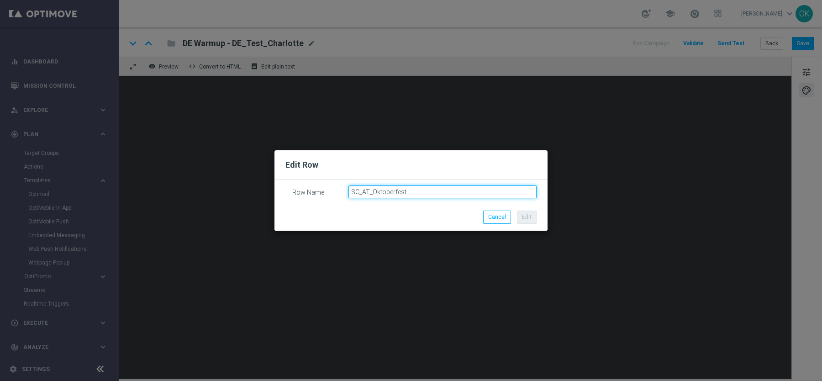
click at [426, 193] on input "SC_AT_Oktoberfest" at bounding box center [443, 191] width 189 height 13
type input "SC_AT_Oktoberfest_OLD"
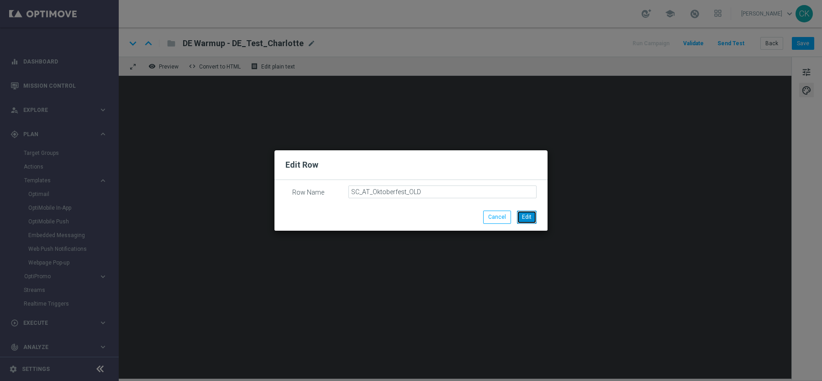
click at [530, 218] on button "Edit" at bounding box center [527, 217] width 20 height 13
click at [497, 214] on button "Cancel" at bounding box center [497, 217] width 28 height 13
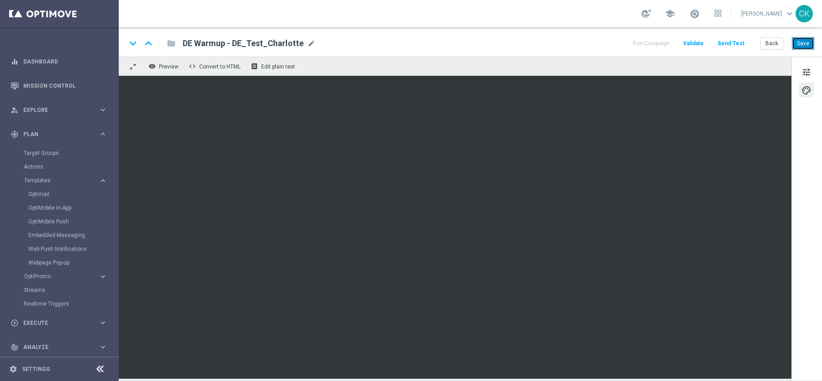
click at [801, 46] on button "Save" at bounding box center [803, 43] width 22 height 13
